Goal: Obtain resource: Download file/media

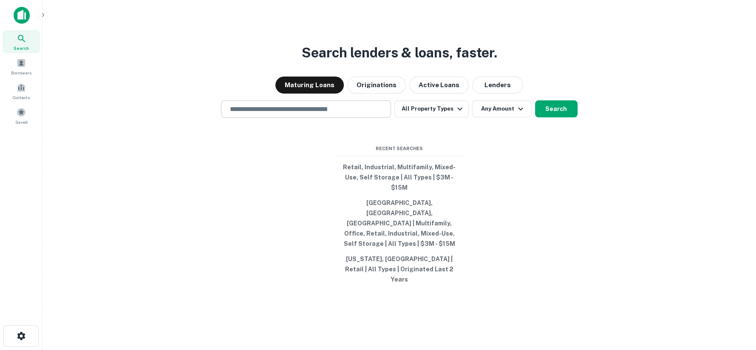
click at [238, 114] on input "text" at bounding box center [306, 109] width 162 height 10
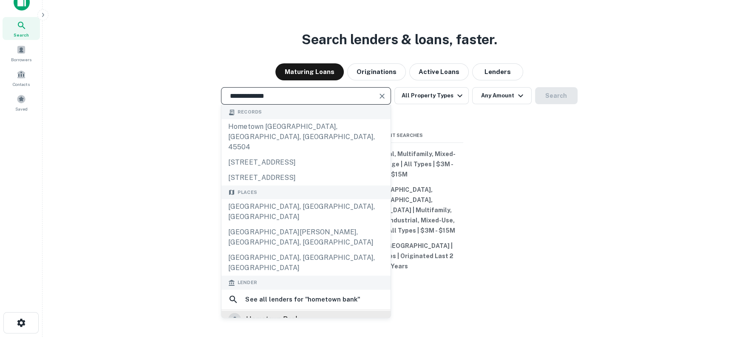
type input "**********"
click at [291, 313] on div "hometown bank" at bounding box center [272, 319] width 53 height 13
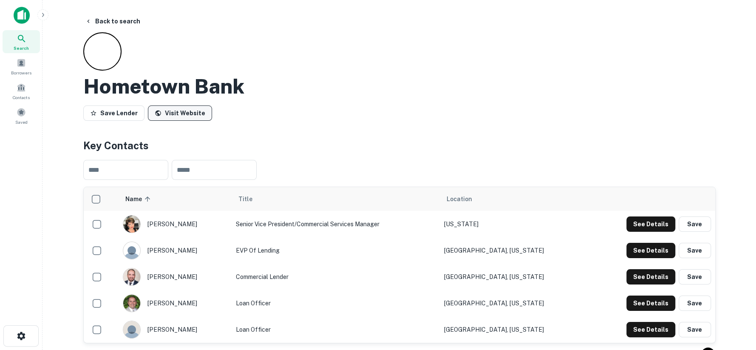
click at [185, 110] on link "Visit Website" at bounding box center [180, 112] width 64 height 15
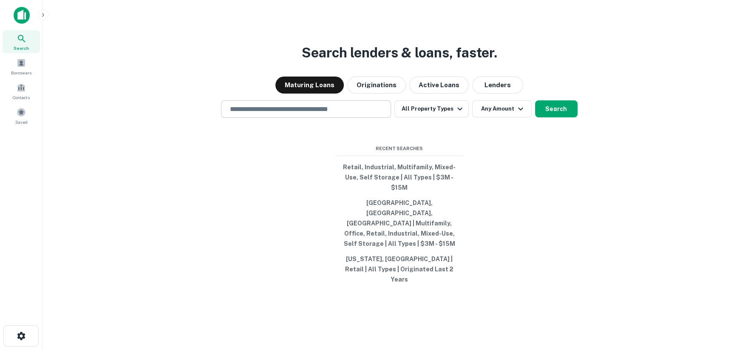
click at [265, 114] on input "text" at bounding box center [306, 109] width 162 height 10
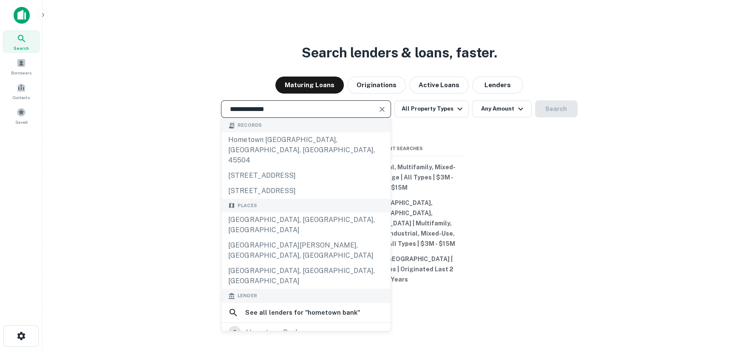
scroll to position [13, 0]
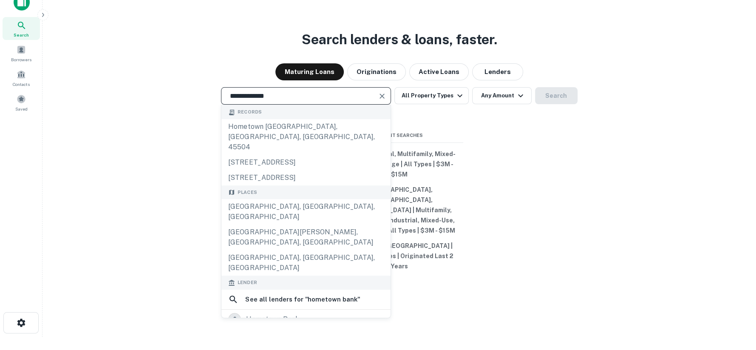
type input "**********"
click at [252, 331] on div "hometown bank, n.a." at bounding box center [280, 337] width 69 height 13
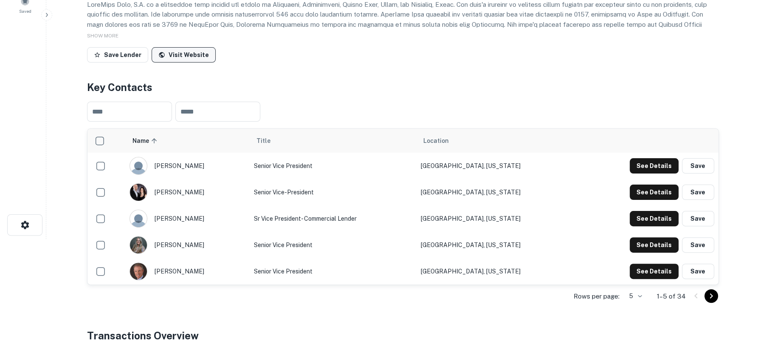
scroll to position [94, 0]
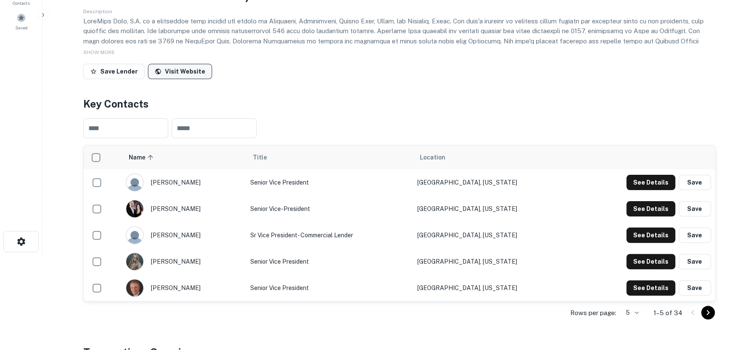
click at [170, 70] on link "Visit Website" at bounding box center [180, 71] width 64 height 15
click at [644, 190] on button "See Details" at bounding box center [650, 182] width 49 height 15
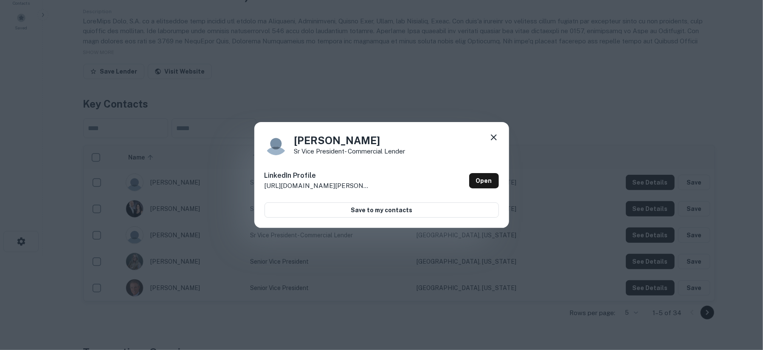
click at [342, 185] on p "http://www.linkedin.com/in/matt-broughton-4274856" at bounding box center [318, 186] width 106 height 10
click at [492, 184] on link "Open" at bounding box center [484, 180] width 30 height 15
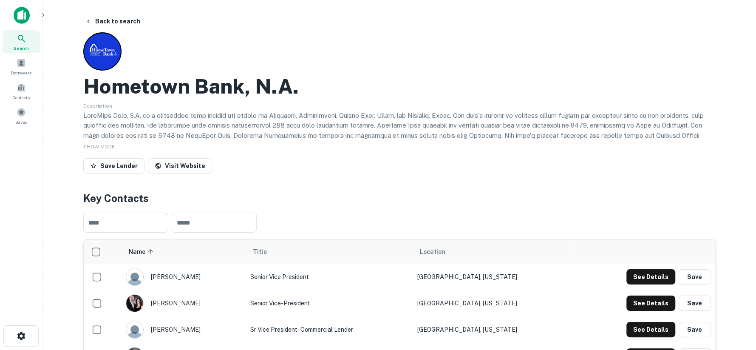
click at [19, 43] on icon at bounding box center [22, 39] width 10 height 10
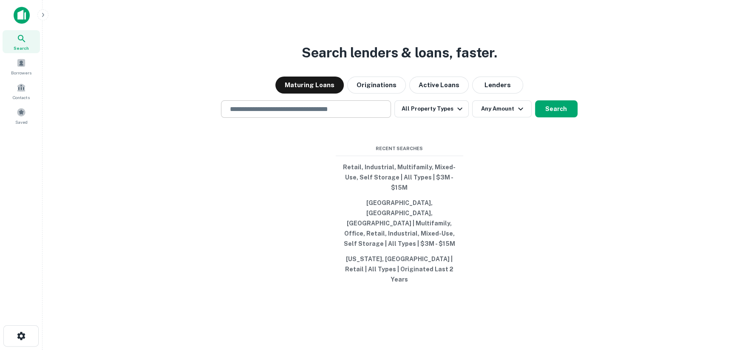
drag, startPoint x: 260, startPoint y: 130, endPoint x: 253, endPoint y: 131, distance: 6.6
click at [260, 114] on input "text" at bounding box center [306, 109] width 162 height 10
type input "**********"
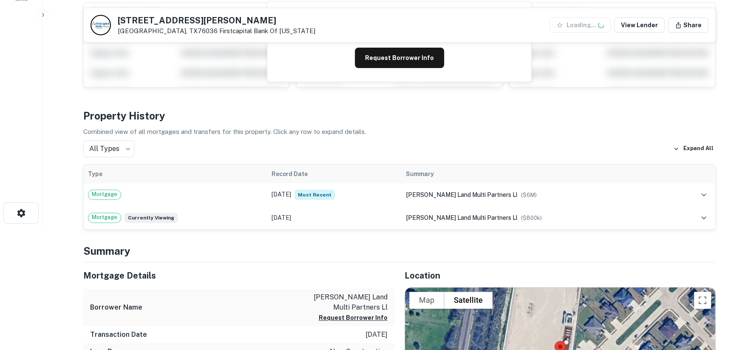
scroll to position [141, 0]
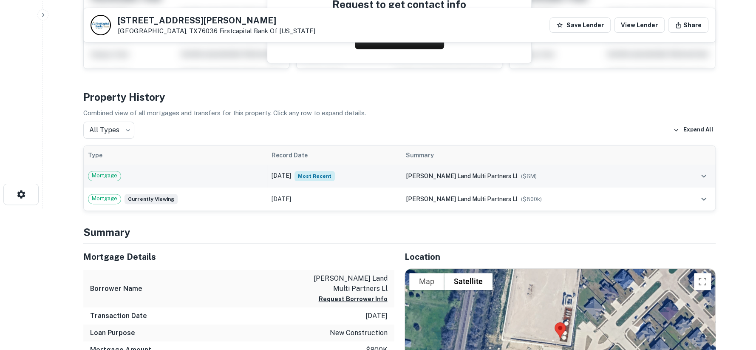
click at [106, 175] on span "Mortgage" at bounding box center [104, 175] width 32 height 8
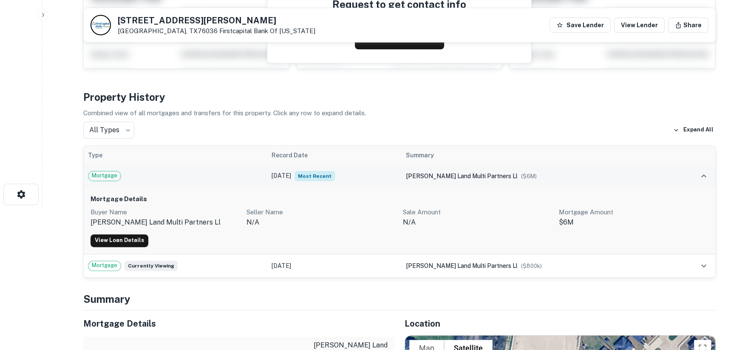
click at [312, 173] on td "Feb 11, 2025 Most Recent" at bounding box center [334, 175] width 134 height 23
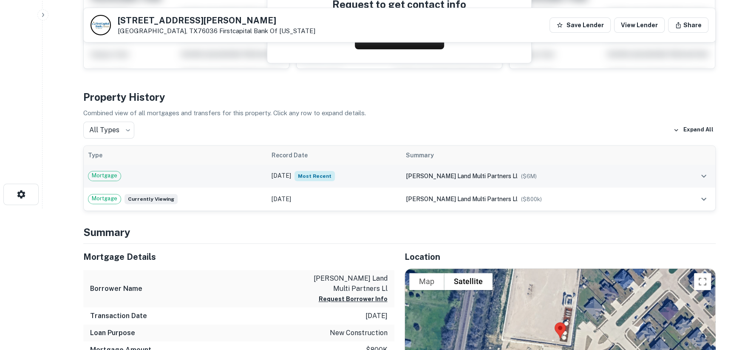
click at [312, 173] on td "Feb 11, 2025 Most Recent" at bounding box center [334, 175] width 134 height 23
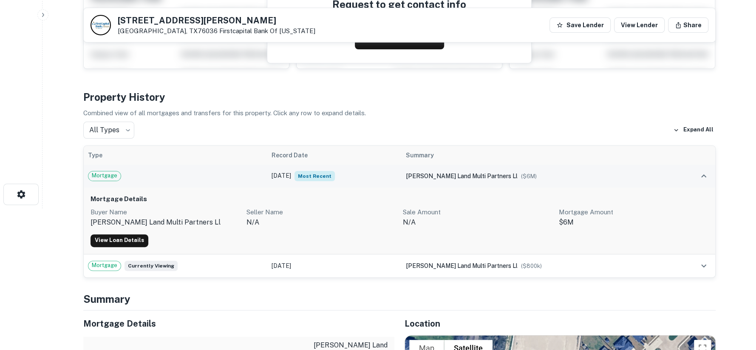
click at [312, 173] on td "Feb 11, 2025 Most Recent" at bounding box center [334, 175] width 134 height 23
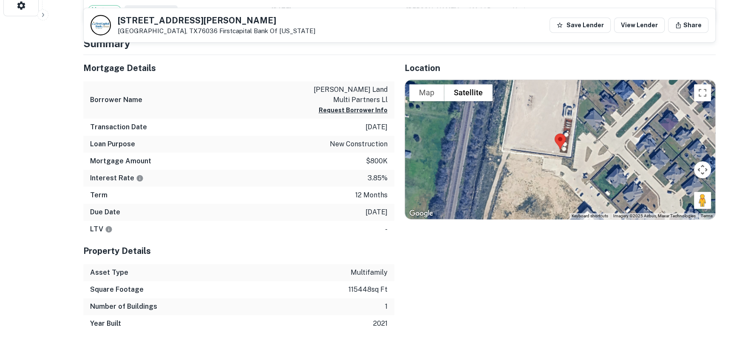
scroll to position [94, 0]
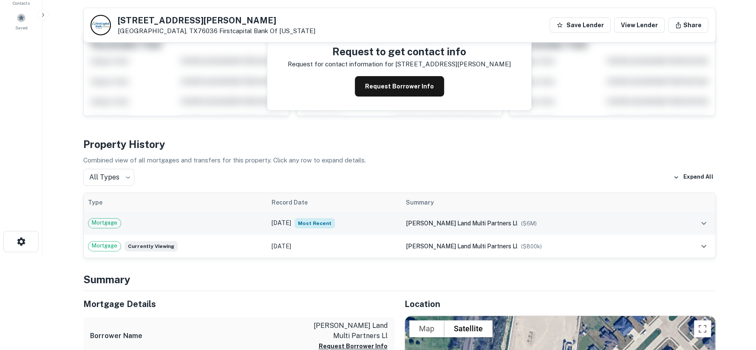
click at [103, 223] on span "Mortgage" at bounding box center [104, 222] width 32 height 8
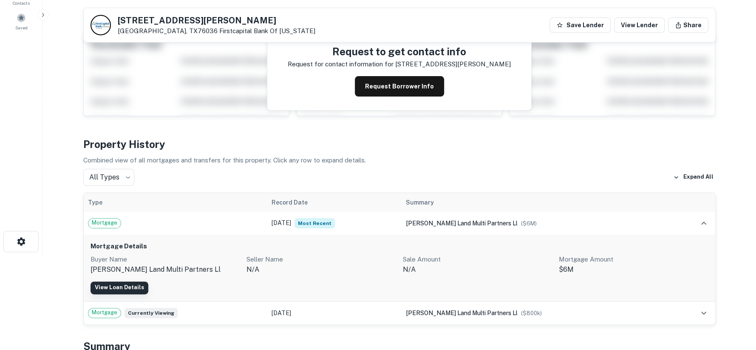
click at [111, 284] on link "View Loan Details" at bounding box center [119, 287] width 58 height 13
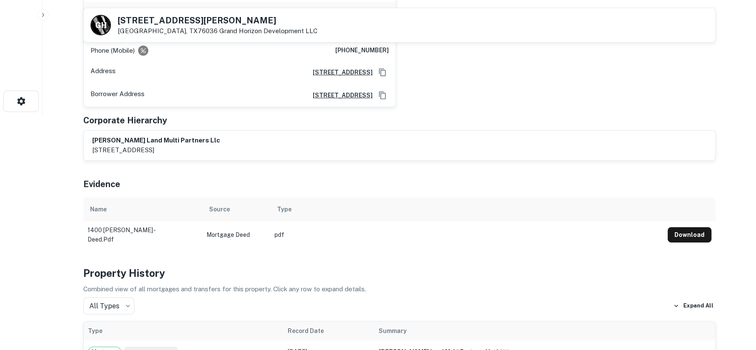
scroll to position [283, 0]
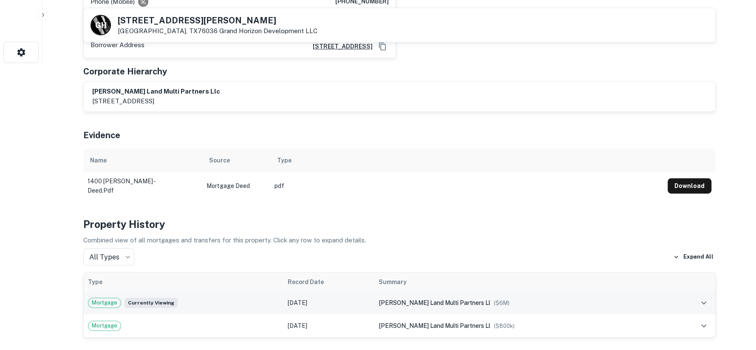
click at [113, 298] on span "Mortgage" at bounding box center [104, 302] width 32 height 8
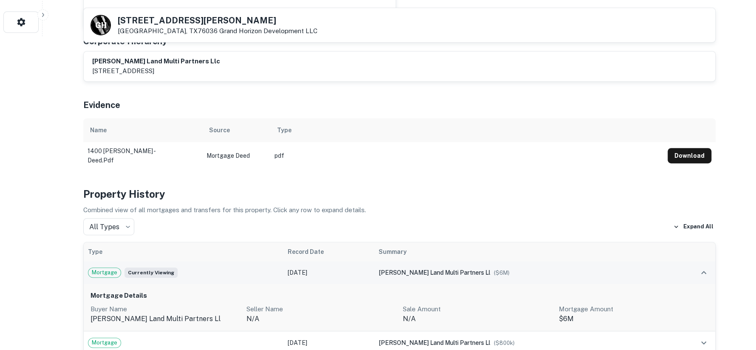
scroll to position [330, 0]
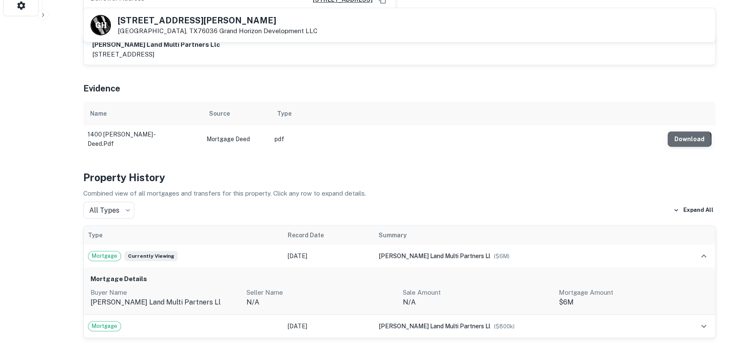
click at [686, 131] on button "Download" at bounding box center [689, 138] width 44 height 15
click at [394, 287] on p "Seller Name" at bounding box center [321, 292] width 150 height 10
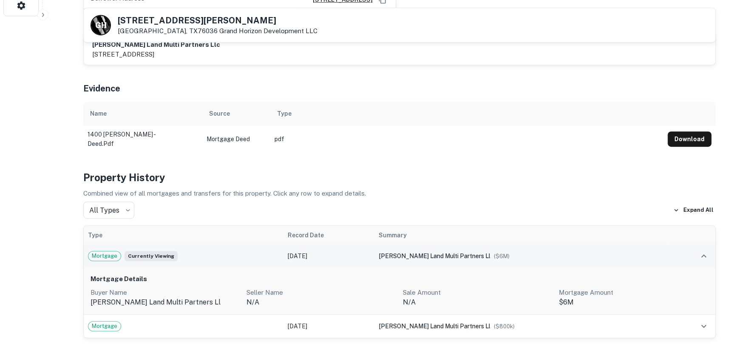
click at [149, 251] on span "Currently viewing" at bounding box center [150, 256] width 53 height 10
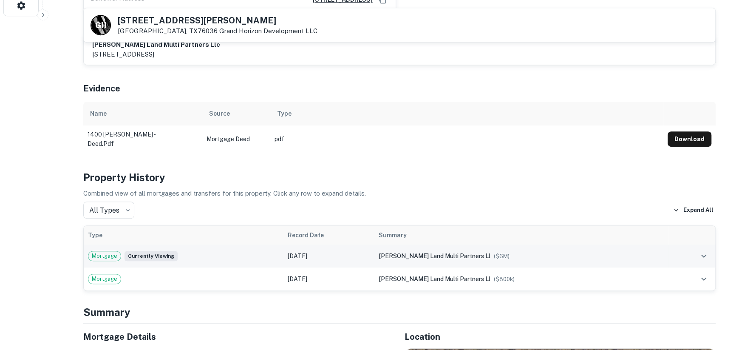
drag, startPoint x: 150, startPoint y: 238, endPoint x: 157, endPoint y: 238, distance: 7.6
click at [150, 251] on span "Currently viewing" at bounding box center [150, 256] width 53 height 10
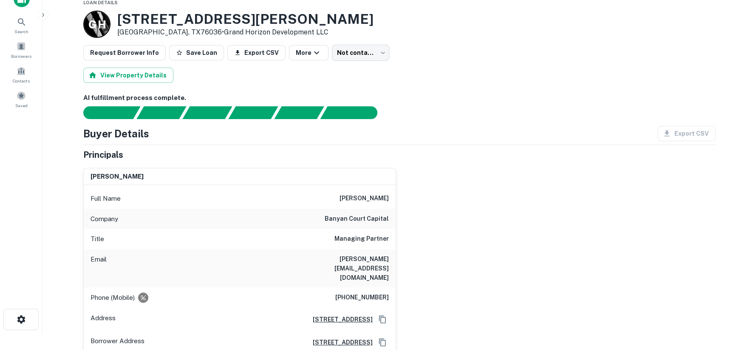
scroll to position [0, 0]
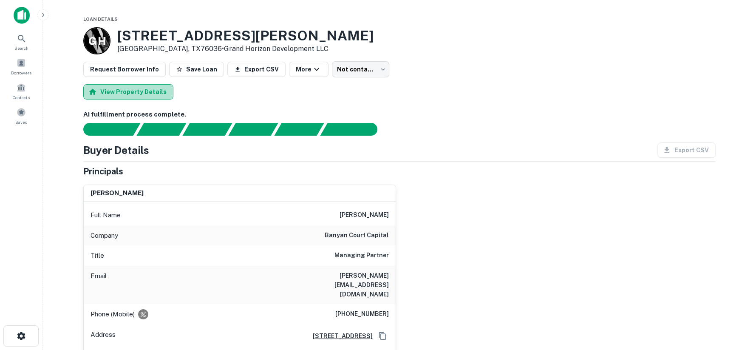
click at [148, 99] on button "View Property Details" at bounding box center [128, 91] width 90 height 15
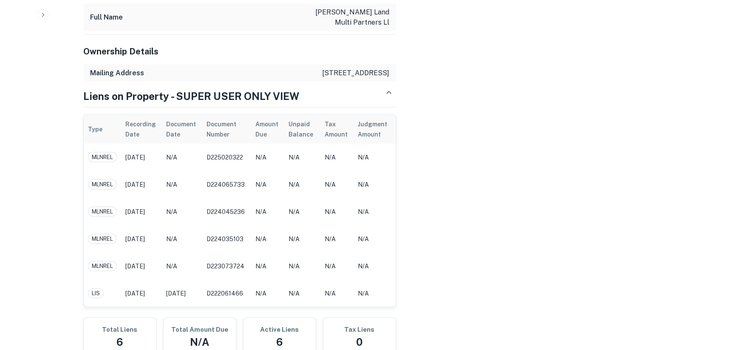
click at [104, 153] on span "MLNREL" at bounding box center [102, 157] width 28 height 8
click at [103, 153] on span "MLNREL" at bounding box center [102, 157] width 28 height 8
drag, startPoint x: 254, startPoint y: 150, endPoint x: 217, endPoint y: 149, distance: 37.0
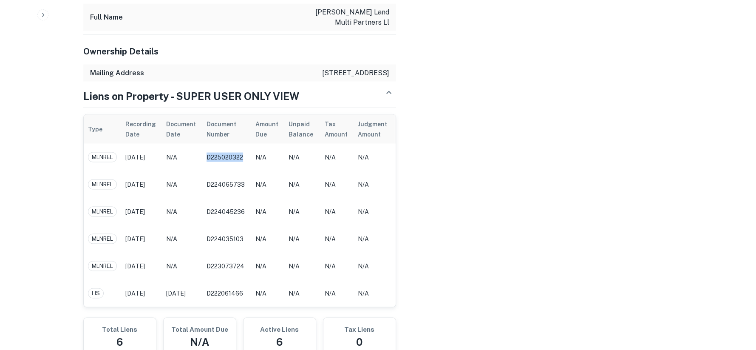
click at [217, 149] on td "D225020322" at bounding box center [226, 157] width 49 height 27
copy td "D225020322"
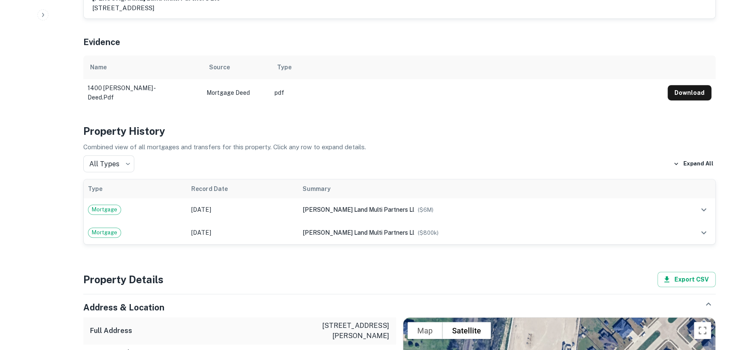
scroll to position [330, 0]
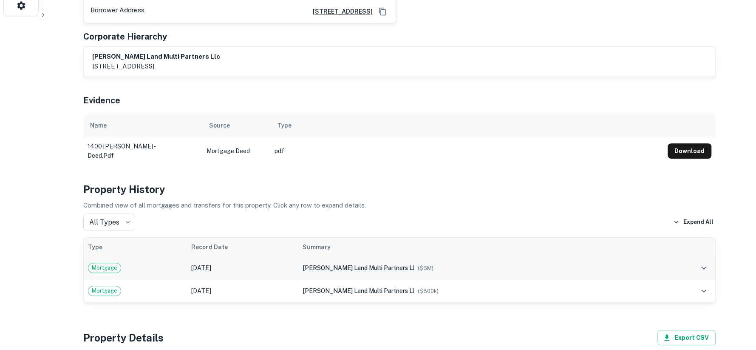
click at [105, 263] on span "Mortgage" at bounding box center [104, 267] width 32 height 8
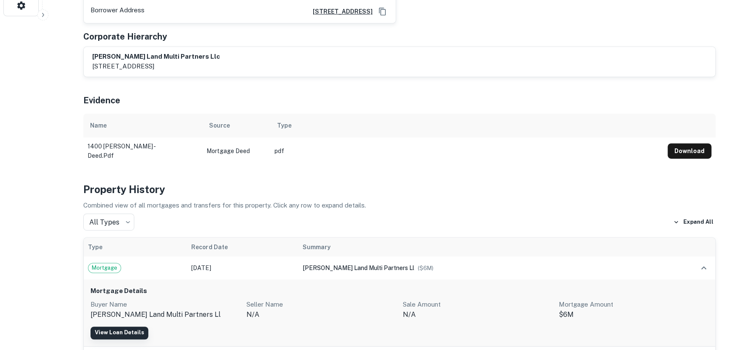
click at [131, 326] on link "View Loan Details" at bounding box center [119, 332] width 58 height 13
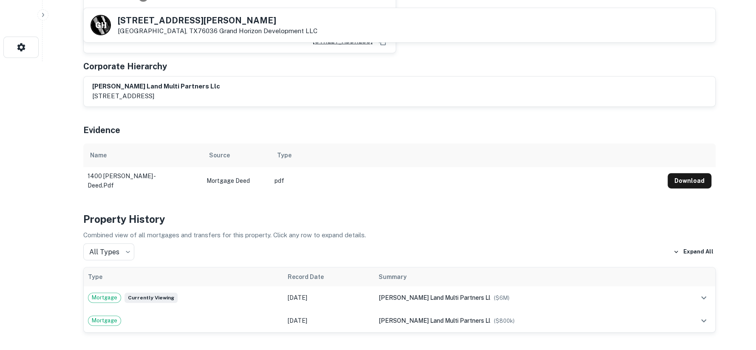
scroll to position [377, 0]
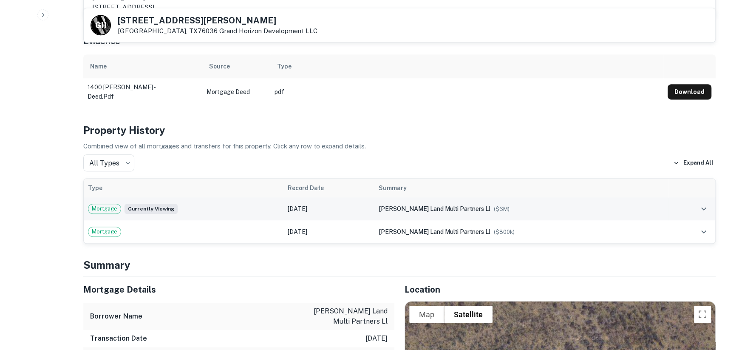
click at [700, 203] on icon "expand row" at bounding box center [703, 208] width 10 height 10
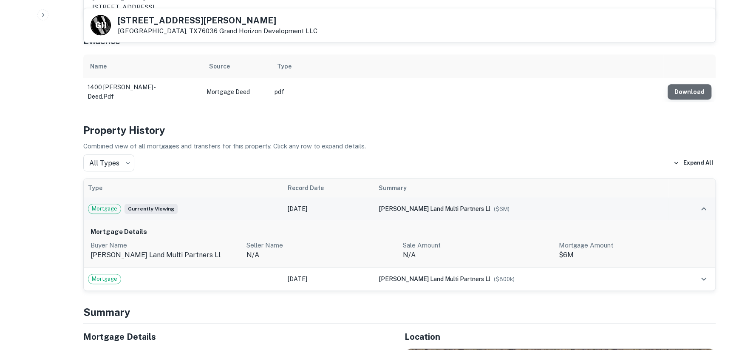
click at [688, 84] on button "Download" at bounding box center [689, 91] width 44 height 15
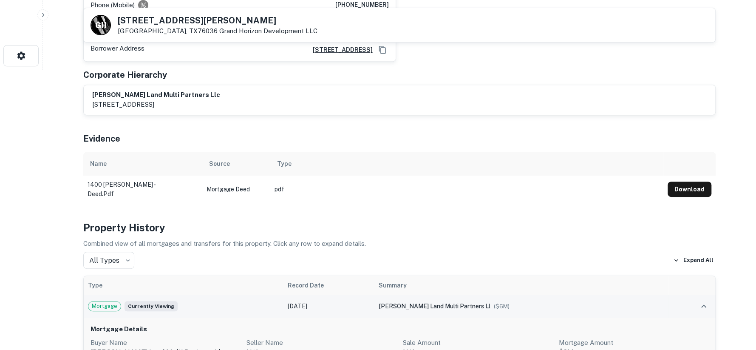
scroll to position [0, 0]
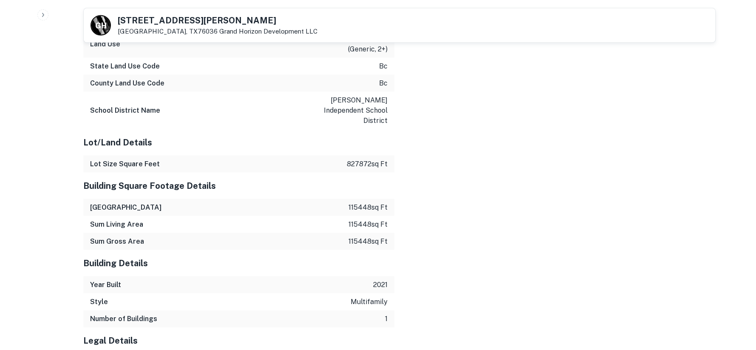
scroll to position [1366, 0]
